Goal: Task Accomplishment & Management: Use online tool/utility

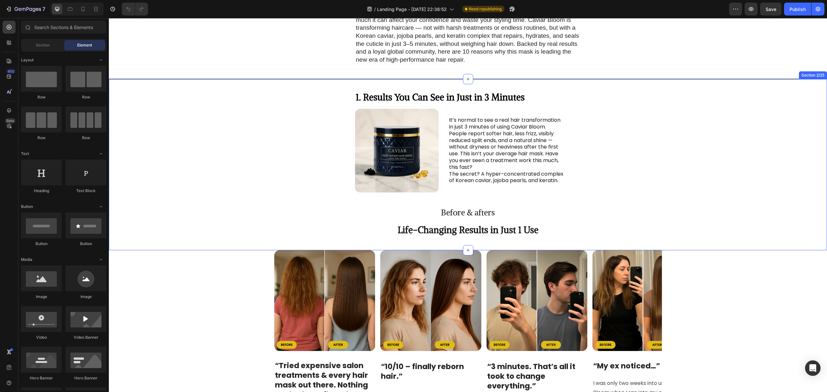
scroll to position [151, 0]
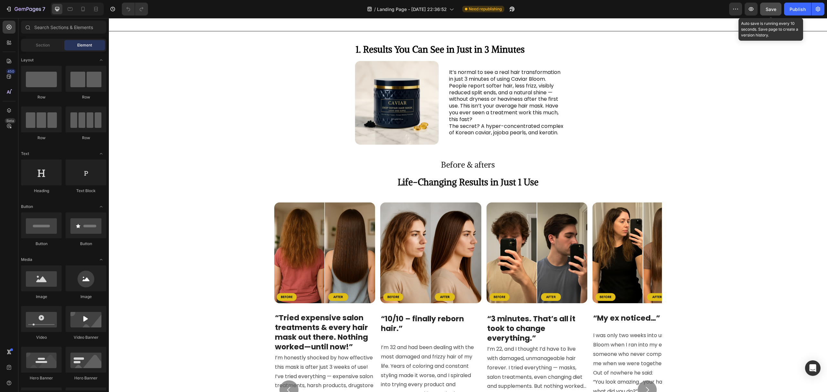
click at [769, 8] on span "Save" at bounding box center [771, 8] width 11 height 5
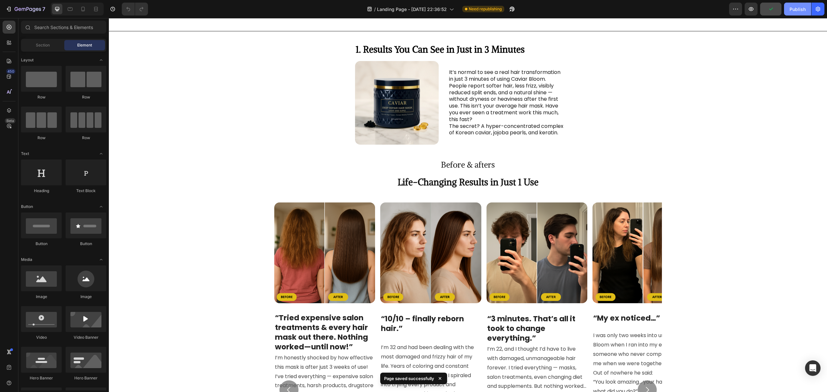
click at [796, 6] on div "Publish" at bounding box center [798, 9] width 16 height 7
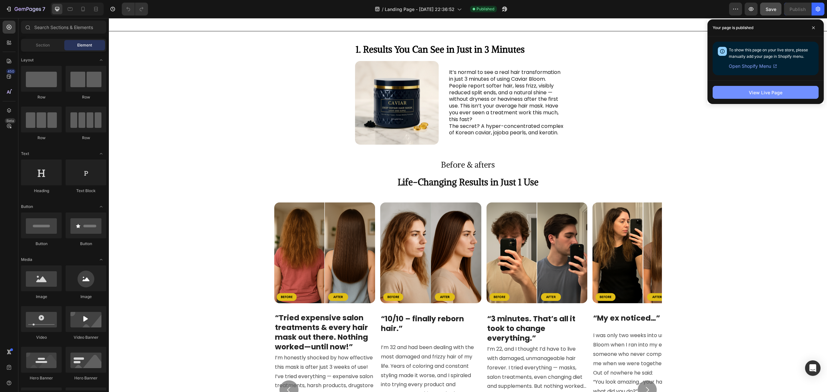
click at [762, 94] on div "View Live Page" at bounding box center [766, 92] width 34 height 7
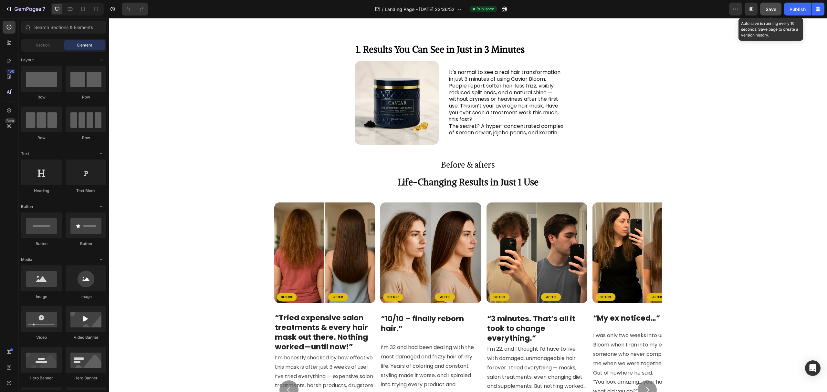
click at [771, 8] on span "Save" at bounding box center [771, 8] width 11 height 5
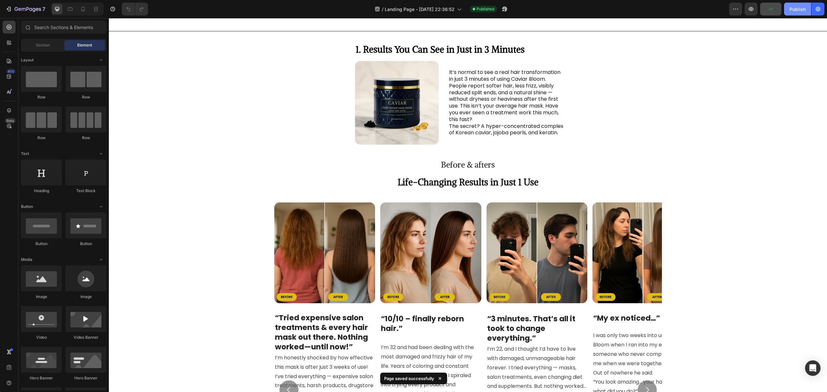
click at [790, 12] on div "Publish" at bounding box center [798, 9] width 16 height 7
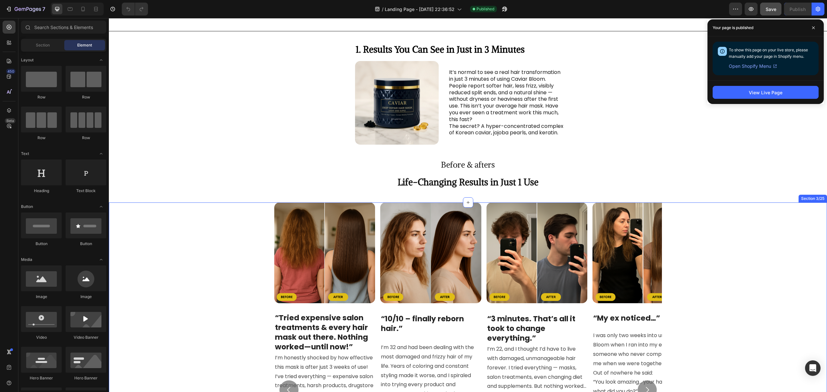
click at [192, 287] on div "Image “Tried expensive salon treatments & every hair mask out there. Nothing wo…" at bounding box center [468, 395] width 718 height 385
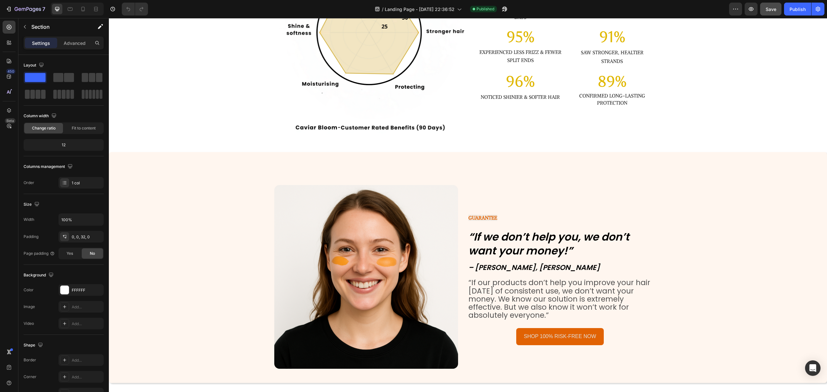
scroll to position [3861, 0]
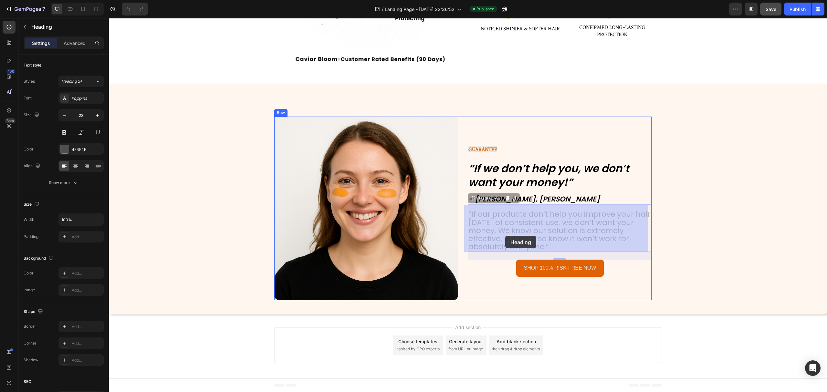
drag, startPoint x: 501, startPoint y: 238, endPoint x: 505, endPoint y: 236, distance: 5.2
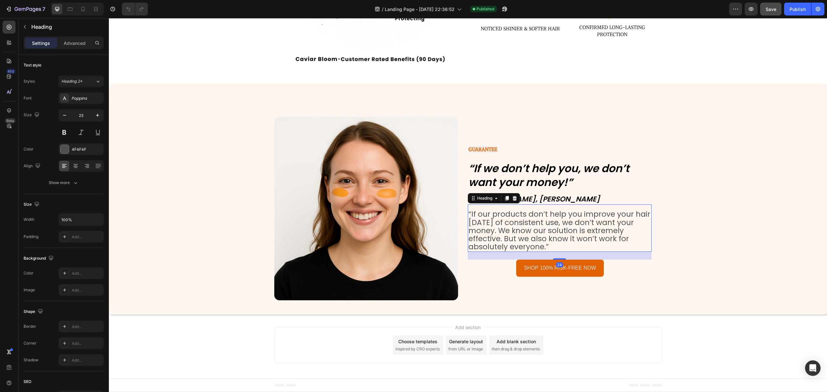
click at [505, 236] on h2 "“If our products don’t help you improve your hair [DATE] of consistent use, we …" at bounding box center [560, 231] width 184 height 42
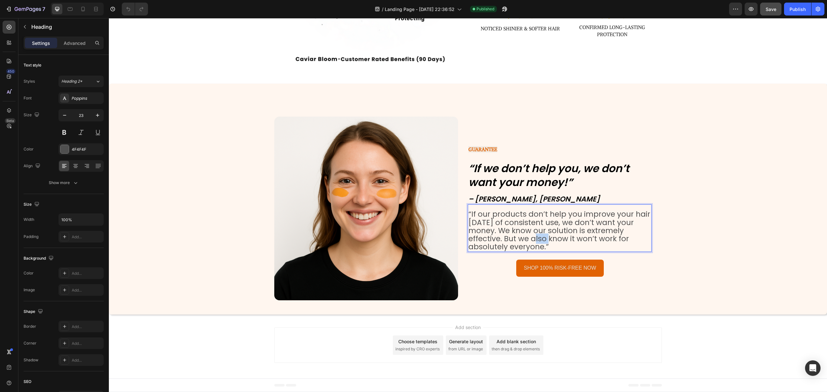
click at [505, 236] on p "“If our products don’t help you improve your hair [DATE] of consistent use, we …" at bounding box center [560, 230] width 183 height 41
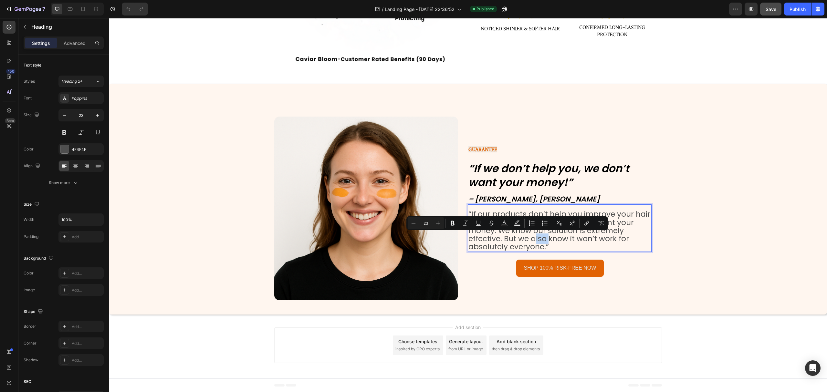
click at [500, 238] on p "“If our products don’t help you improve your hair [DATE] of consistent use, we …" at bounding box center [560, 230] width 183 height 41
drag, startPoint x: 500, startPoint y: 237, endPoint x: 541, endPoint y: 247, distance: 42.6
click at [541, 247] on p "“If our products don’t help you improve your hair [DATE] of consistent use, we …" at bounding box center [560, 230] width 183 height 41
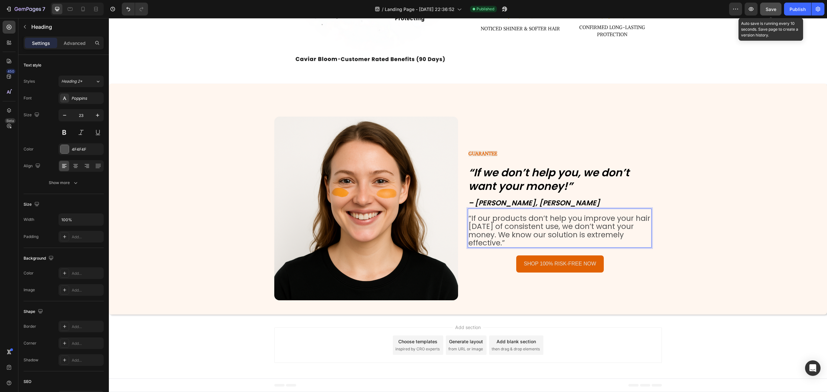
click at [774, 7] on span "Save" at bounding box center [771, 8] width 11 height 5
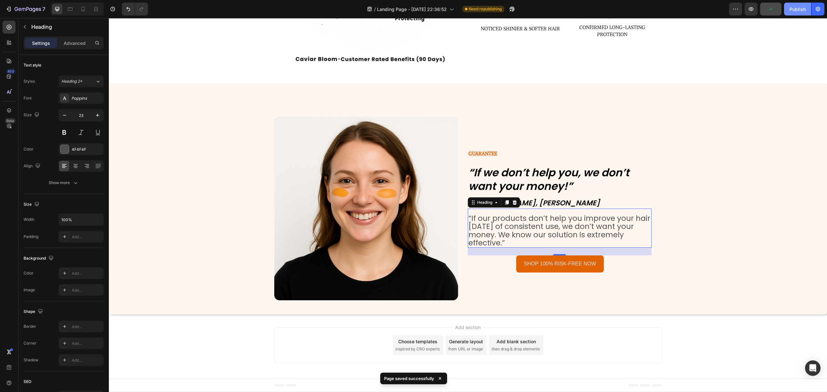
click at [793, 10] on div "Publish" at bounding box center [798, 9] width 16 height 7
click at [81, 12] on icon at bounding box center [83, 9] width 6 height 6
type input "22"
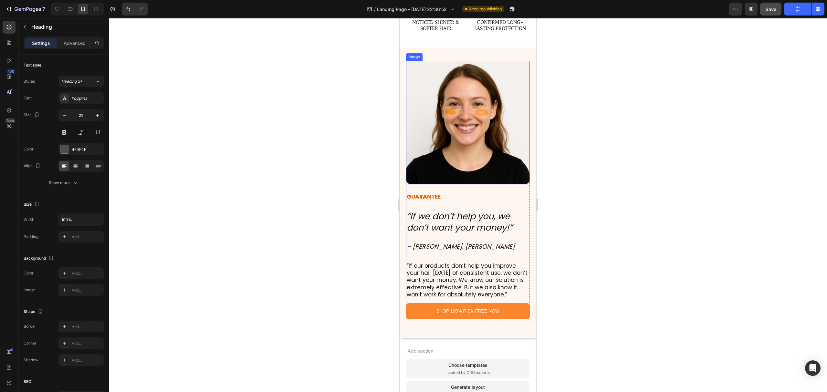
scroll to position [3289, 0]
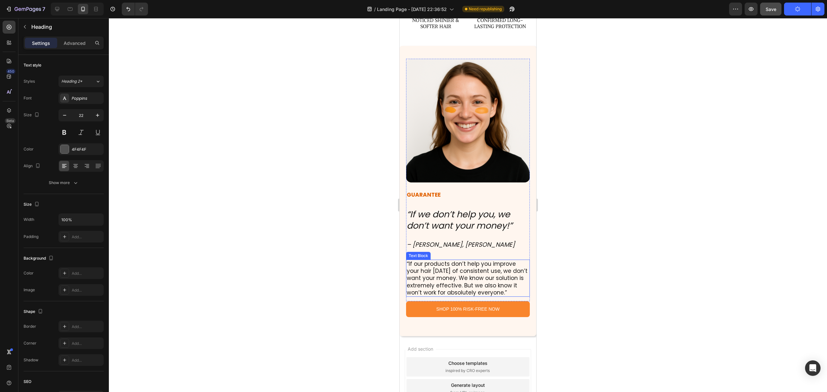
click at [489, 277] on p "“If our products don’t help you improve your hair [DATE] of consistent use, we …" at bounding box center [468, 278] width 122 height 36
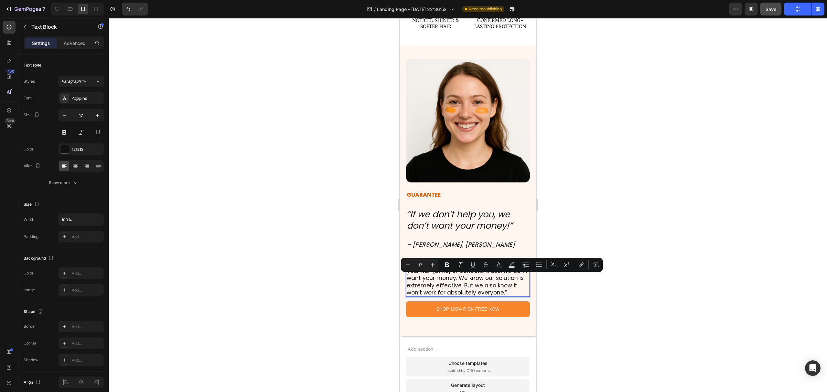
drag, startPoint x: 489, startPoint y: 277, endPoint x: 434, endPoint y: 292, distance: 56.9
click at [434, 292] on p "“If our products don’t help you improve your hair [DATE] of consistent use, we …" at bounding box center [468, 278] width 122 height 36
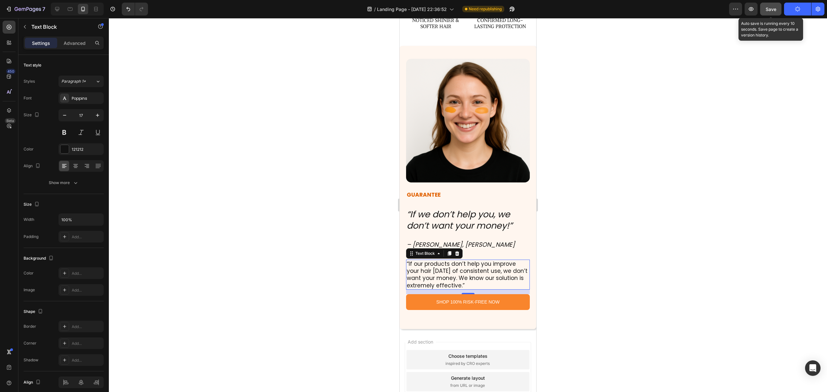
click at [777, 8] on button "Save" at bounding box center [770, 9] width 21 height 13
click at [773, 10] on span "Save" at bounding box center [771, 8] width 11 height 5
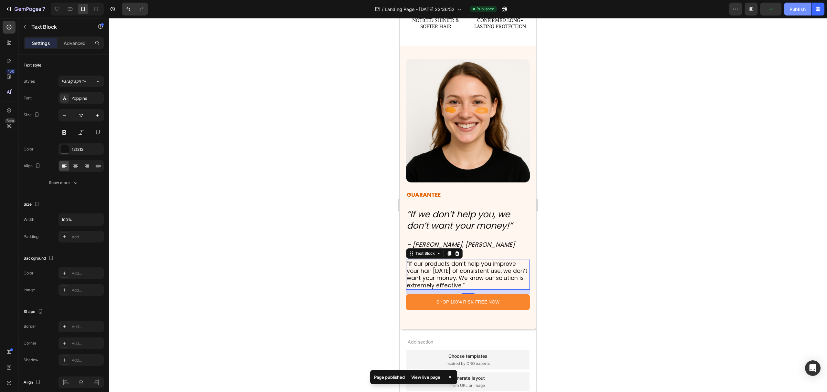
click at [800, 6] on div "Publish" at bounding box center [798, 9] width 16 height 7
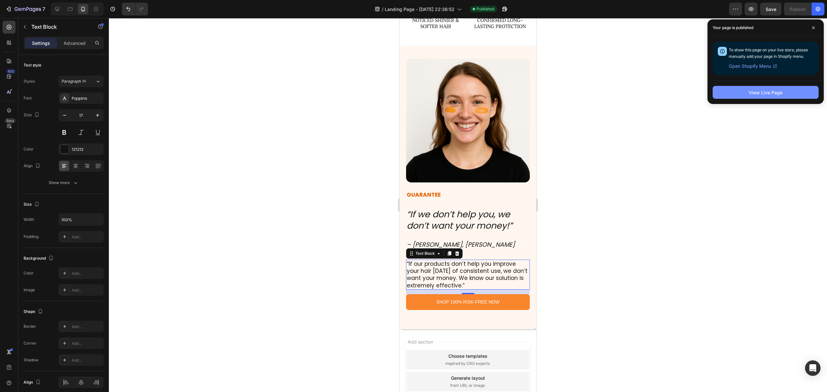
click at [771, 92] on div "View Live Page" at bounding box center [766, 92] width 34 height 7
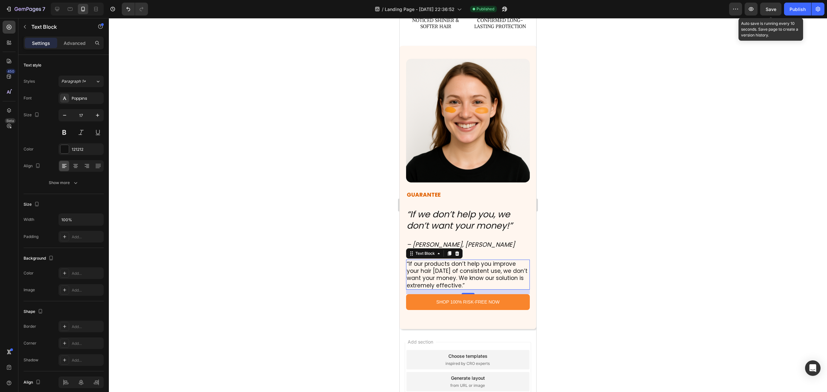
click at [766, 10] on span "Save" at bounding box center [771, 8] width 11 height 5
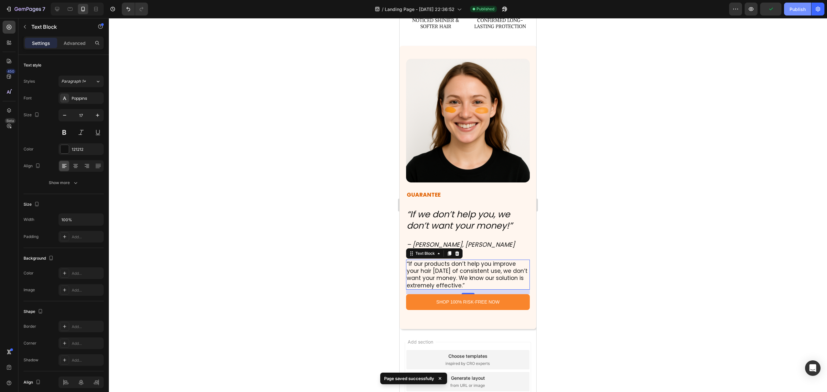
click at [796, 10] on div "Publish" at bounding box center [798, 9] width 16 height 7
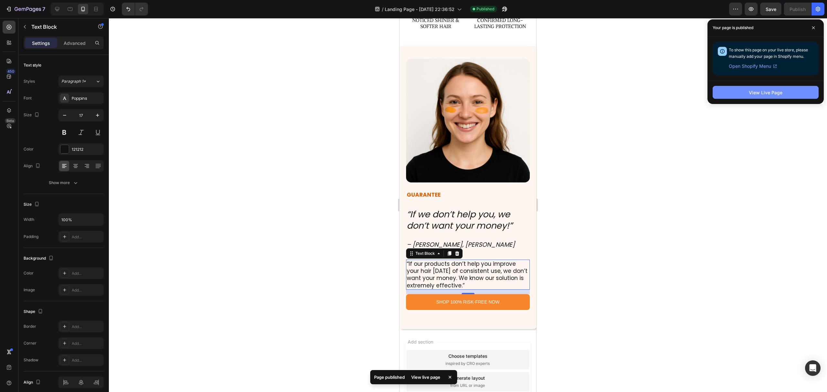
click at [769, 95] on div "View Live Page" at bounding box center [766, 92] width 34 height 7
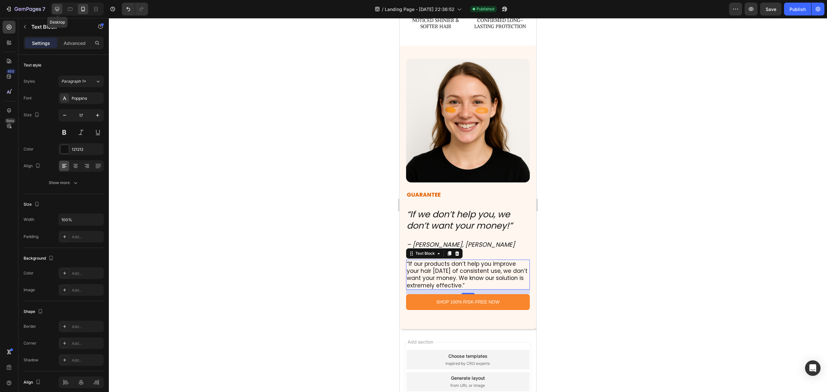
click at [57, 8] on icon at bounding box center [57, 9] width 6 height 6
type input "16"
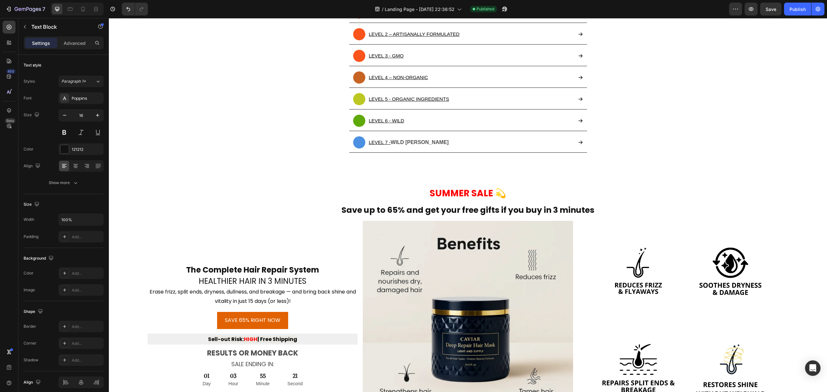
scroll to position [2458, 0]
click at [423, 142] on strong "WILD [PERSON_NAME]" at bounding box center [420, 142] width 58 height 5
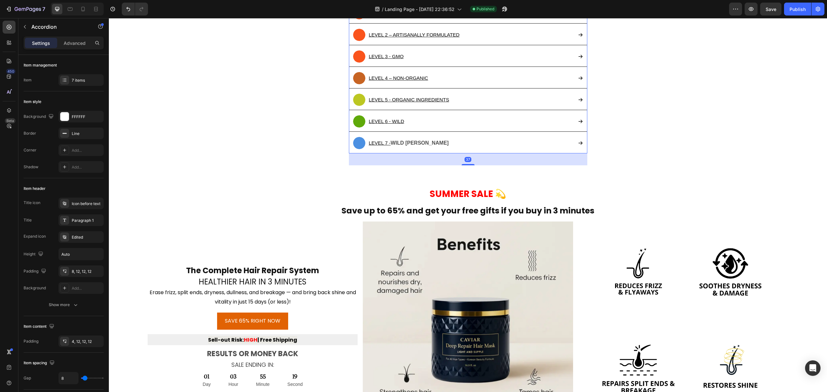
click at [423, 142] on strong "WILD [PERSON_NAME]" at bounding box center [420, 142] width 58 height 5
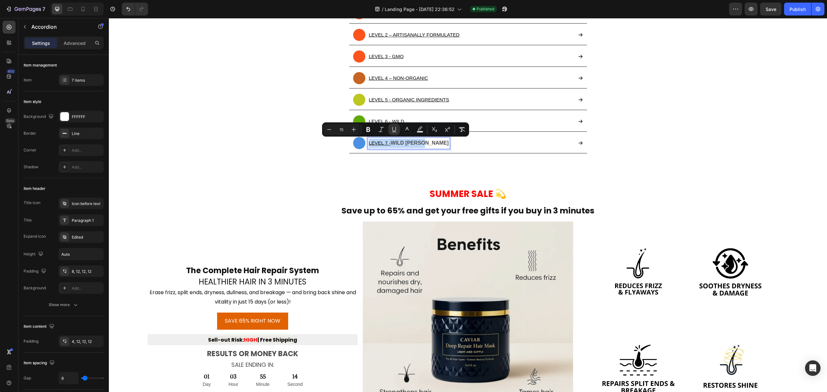
click at [438, 149] on div "LEVEL 7 - WILD [PERSON_NAME]" at bounding box center [463, 143] width 220 height 12
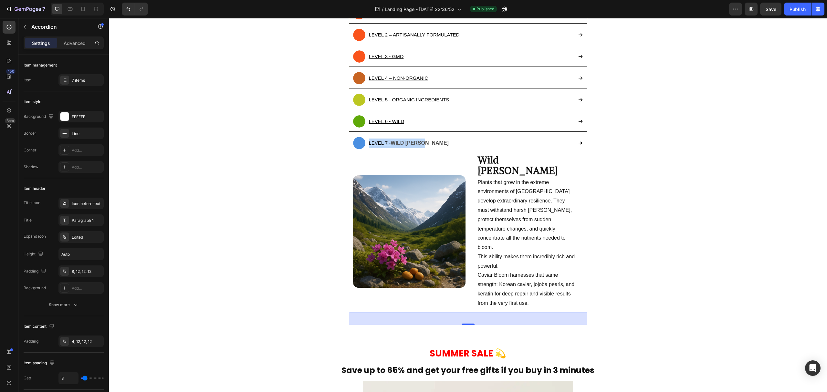
click at [439, 147] on div "LEVEL 7 - WILD [PERSON_NAME]" at bounding box center [463, 143] width 220 height 12
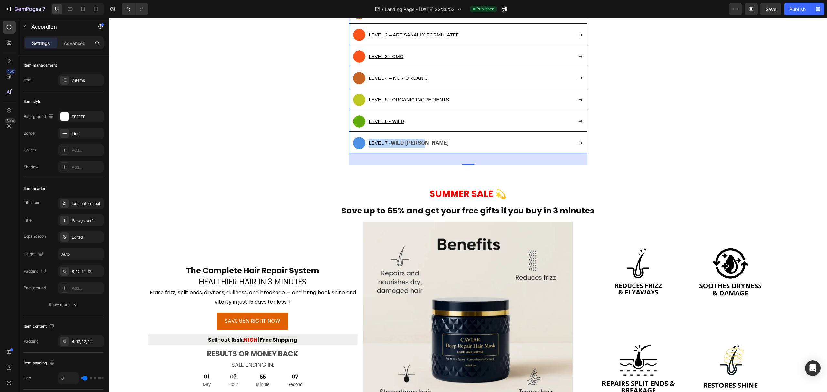
click at [435, 141] on div "LEVEL 7 - WILD [PERSON_NAME]" at bounding box center [463, 143] width 220 height 12
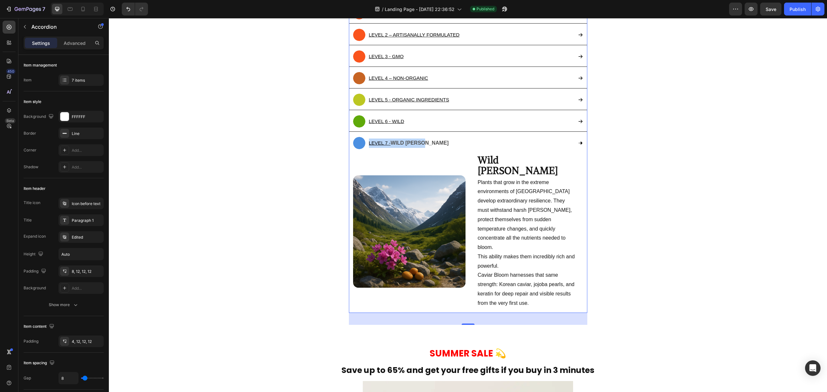
click at [440, 142] on div "LEVEL 7 - WILD [PERSON_NAME]" at bounding box center [463, 143] width 220 height 12
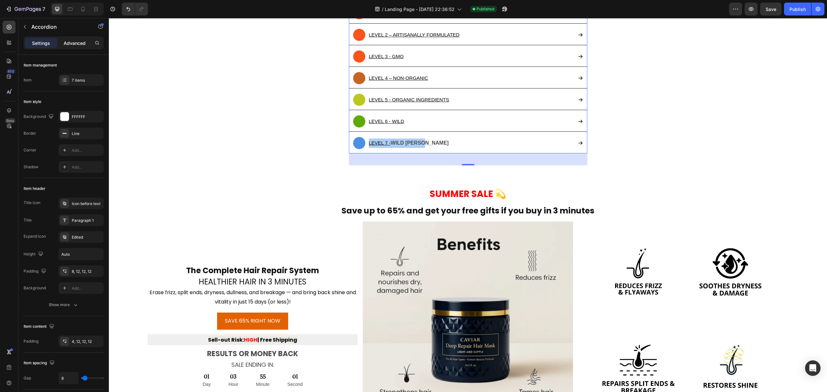
click at [76, 45] on p "Advanced" at bounding box center [75, 43] width 22 height 7
type input "100%"
type input "100"
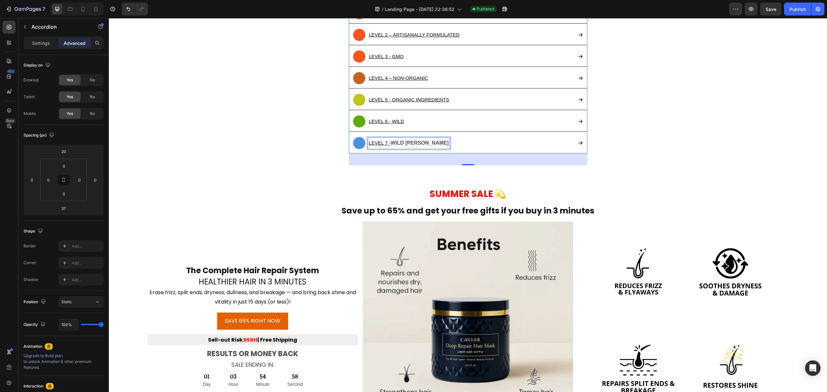
click at [403, 142] on strong "WILD [PERSON_NAME]" at bounding box center [420, 142] width 58 height 5
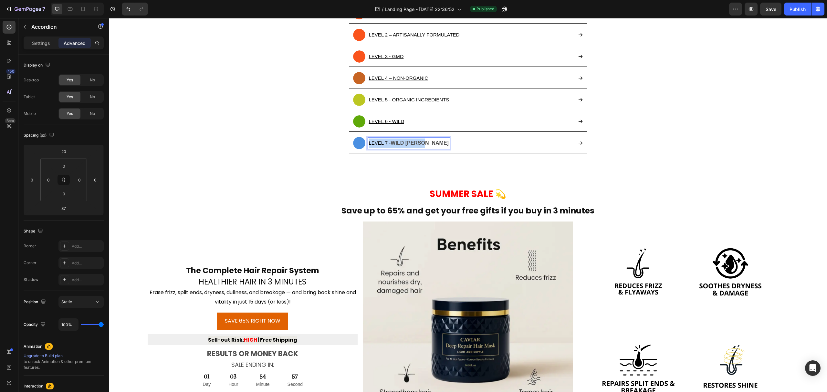
click at [403, 142] on strong "WILD [PERSON_NAME]" at bounding box center [420, 142] width 58 height 5
click at [370, 130] on icon "Editor contextual toolbar" at bounding box center [368, 129] width 6 height 6
click at [369, 127] on icon "Editor contextual toolbar" at bounding box center [368, 129] width 4 height 5
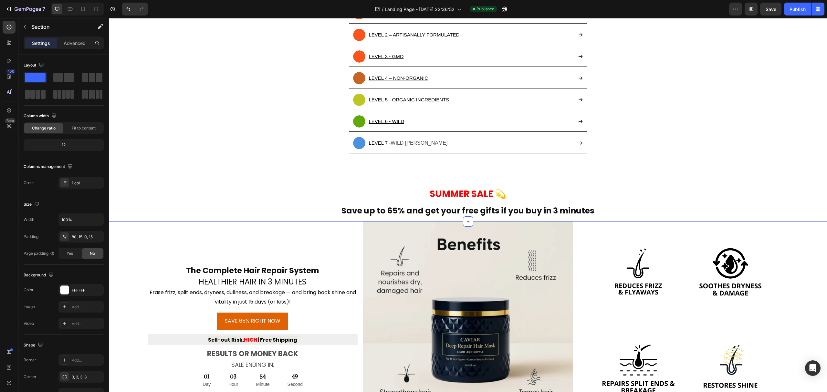
click at [315, 172] on div "Quality Heading The Ingredients Make the Product Text block Sadly, most haircar…" at bounding box center [468, 68] width 709 height 307
click at [771, 12] on button "Save" at bounding box center [770, 9] width 21 height 13
click at [796, 12] on div "Publish" at bounding box center [798, 9] width 16 height 7
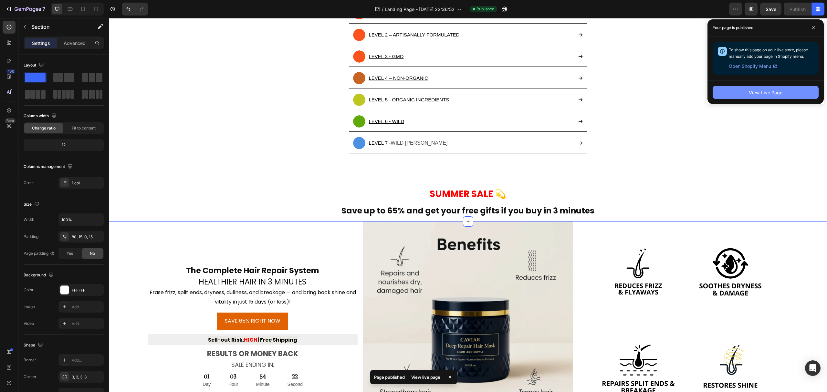
click at [733, 92] on button "View Live Page" at bounding box center [766, 92] width 106 height 13
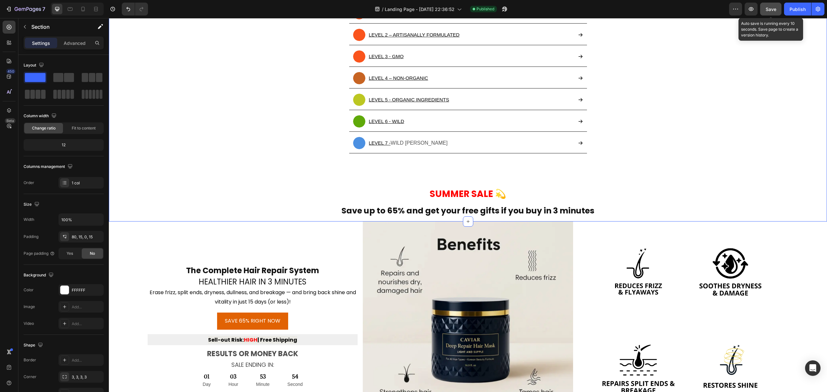
click at [773, 12] on button "Save" at bounding box center [770, 9] width 21 height 13
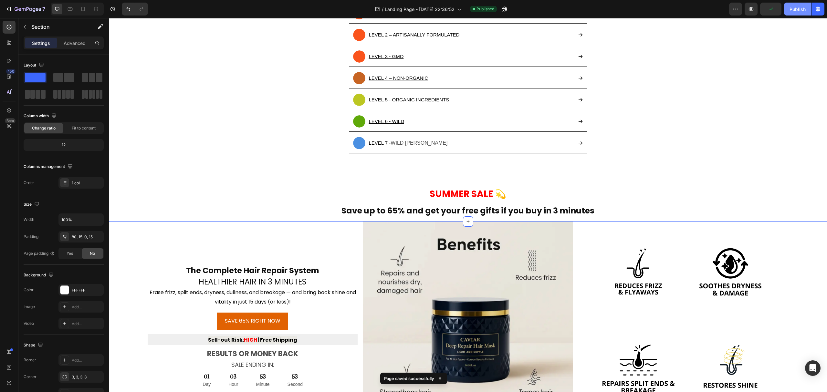
click at [790, 14] on button "Publish" at bounding box center [797, 9] width 27 height 13
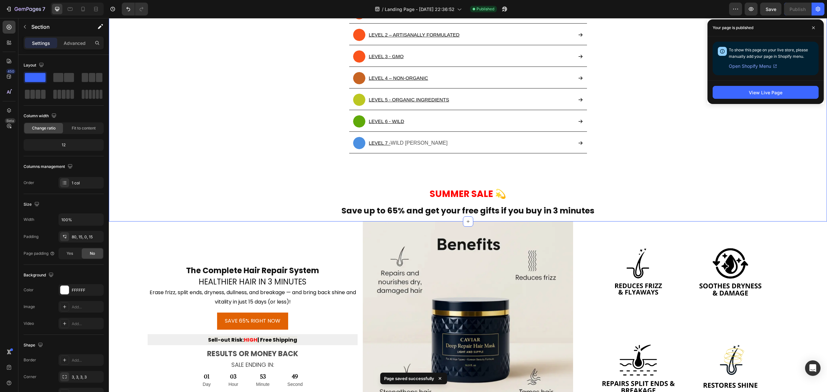
click at [777, 56] on span "To show this page on your live store, please manually add your page in Shopify …" at bounding box center [768, 52] width 79 height 11
click at [775, 92] on div "View Live Page" at bounding box center [766, 92] width 34 height 7
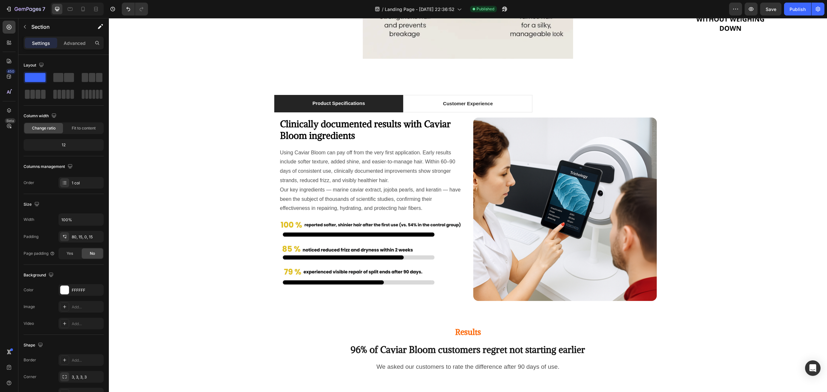
scroll to position [2841, 0]
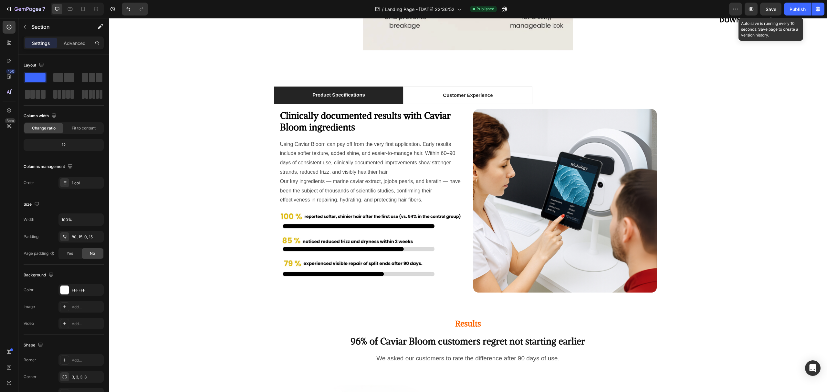
click at [775, 8] on span "Save" at bounding box center [771, 8] width 11 height 5
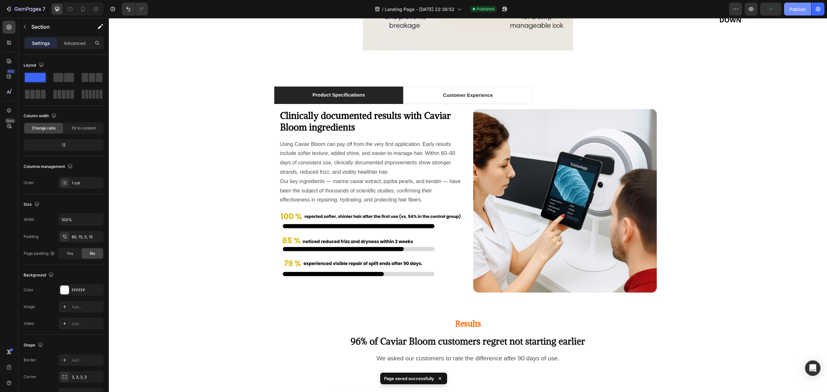
click at [790, 10] on div "Publish" at bounding box center [798, 9] width 16 height 7
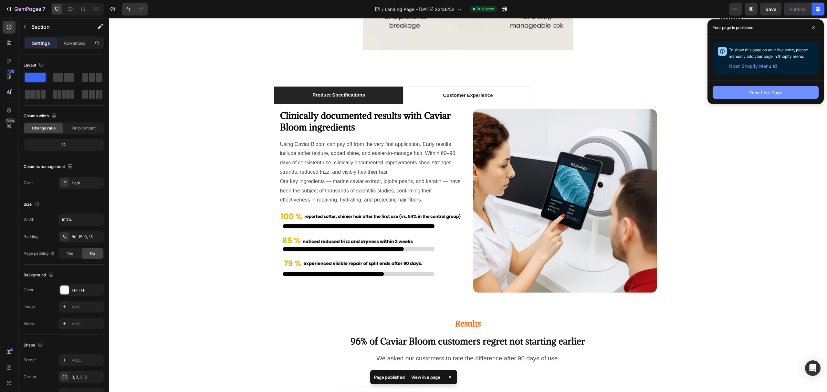
click at [778, 94] on div "View Live Page" at bounding box center [766, 92] width 34 height 7
